Goal: Information Seeking & Learning: Understand process/instructions

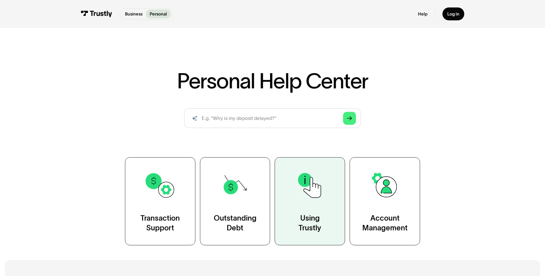
click at [303, 203] on link "Using Trustly" at bounding box center [310, 201] width 70 height 88
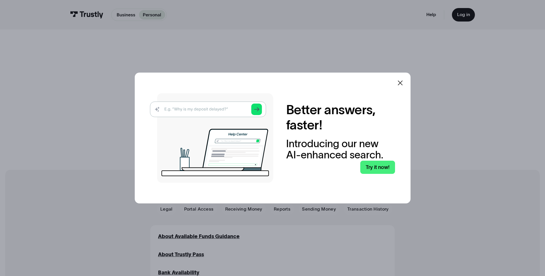
click at [199, 108] on img at bounding box center [211, 138] width 123 height 90
click at [201, 110] on img at bounding box center [211, 138] width 123 height 90
click at [259, 109] on img at bounding box center [211, 138] width 123 height 90
click at [380, 169] on link "Try it now!" at bounding box center [377, 168] width 35 height 14
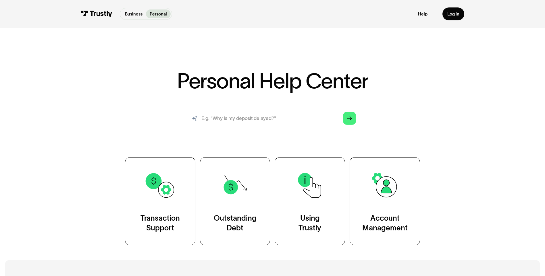
click at [271, 120] on input "search" at bounding box center [272, 119] width 176 height 20
type input "hot to use trustly"
click at [353, 122] on link "Arrow Right" at bounding box center [349, 118] width 13 height 13
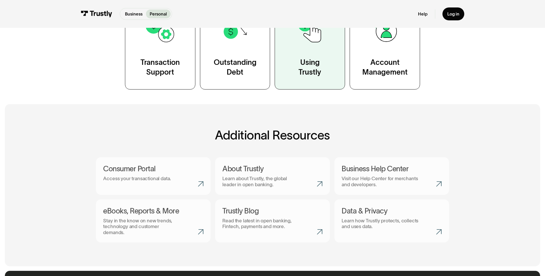
scroll to position [259, 0]
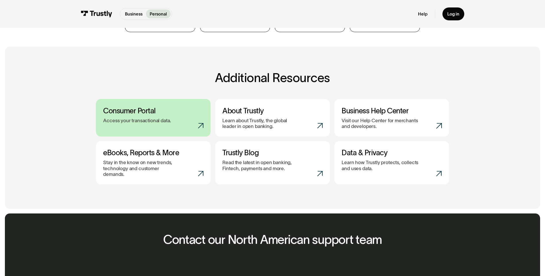
click at [155, 125] on link "Consumer Portal Access your transactional data." at bounding box center [153, 118] width 115 height 38
